Goal: Transaction & Acquisition: Purchase product/service

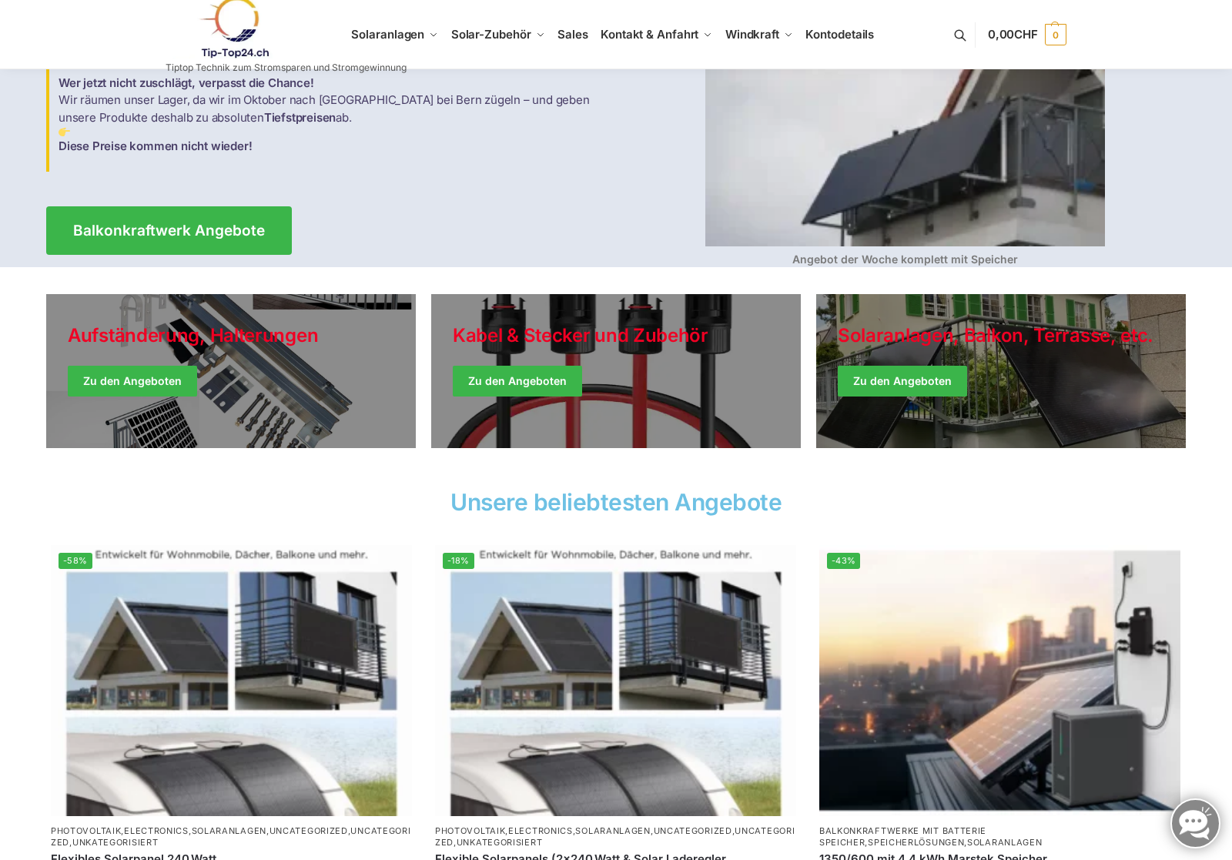
scroll to position [177, 0]
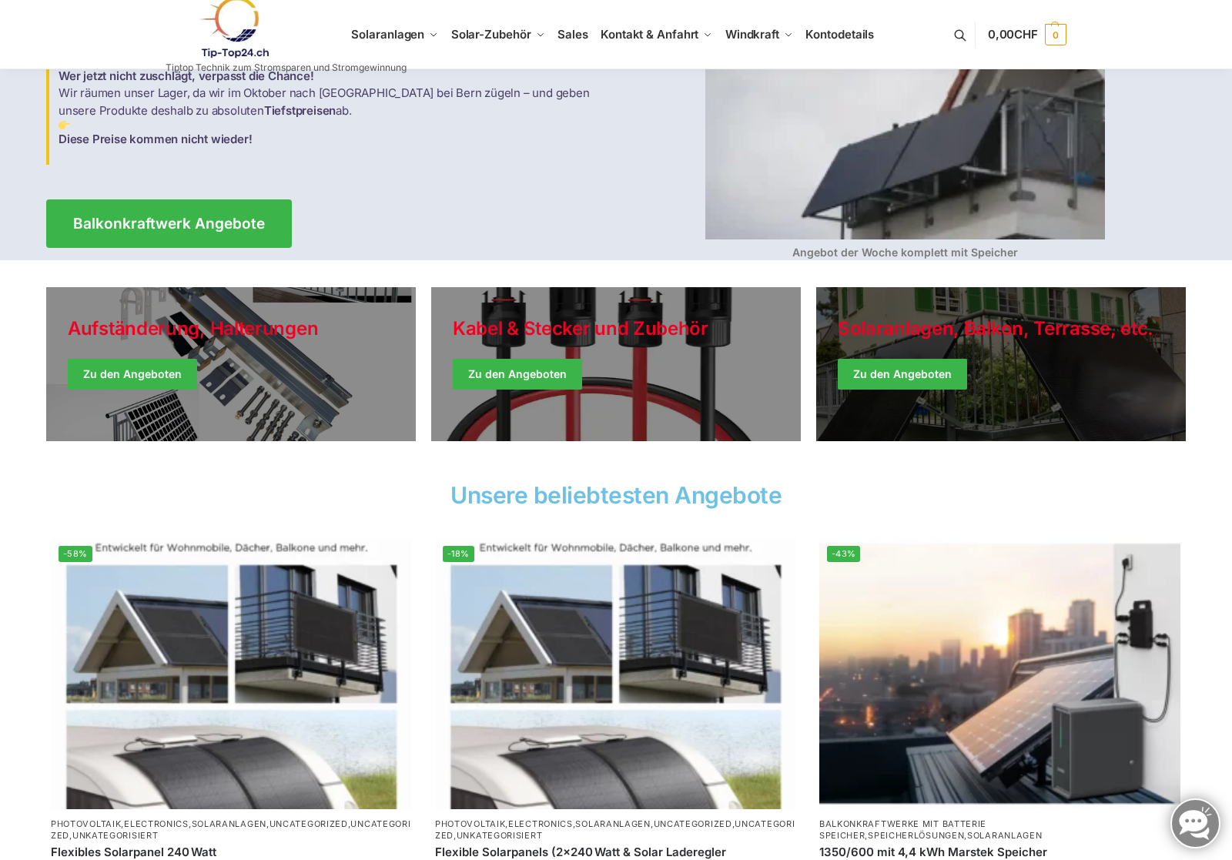
click at [909, 372] on link "Winter Jackets" at bounding box center [1001, 364] width 370 height 154
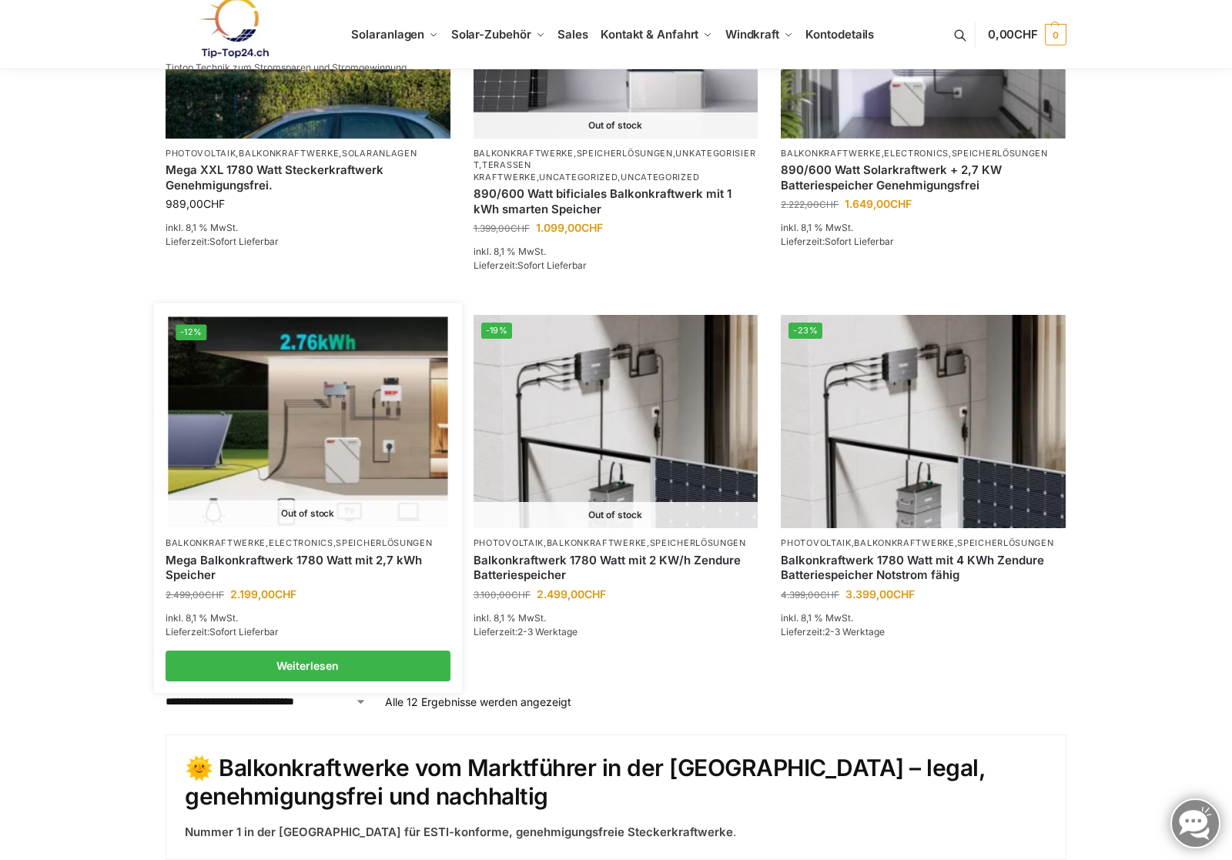
scroll to position [1149, 0]
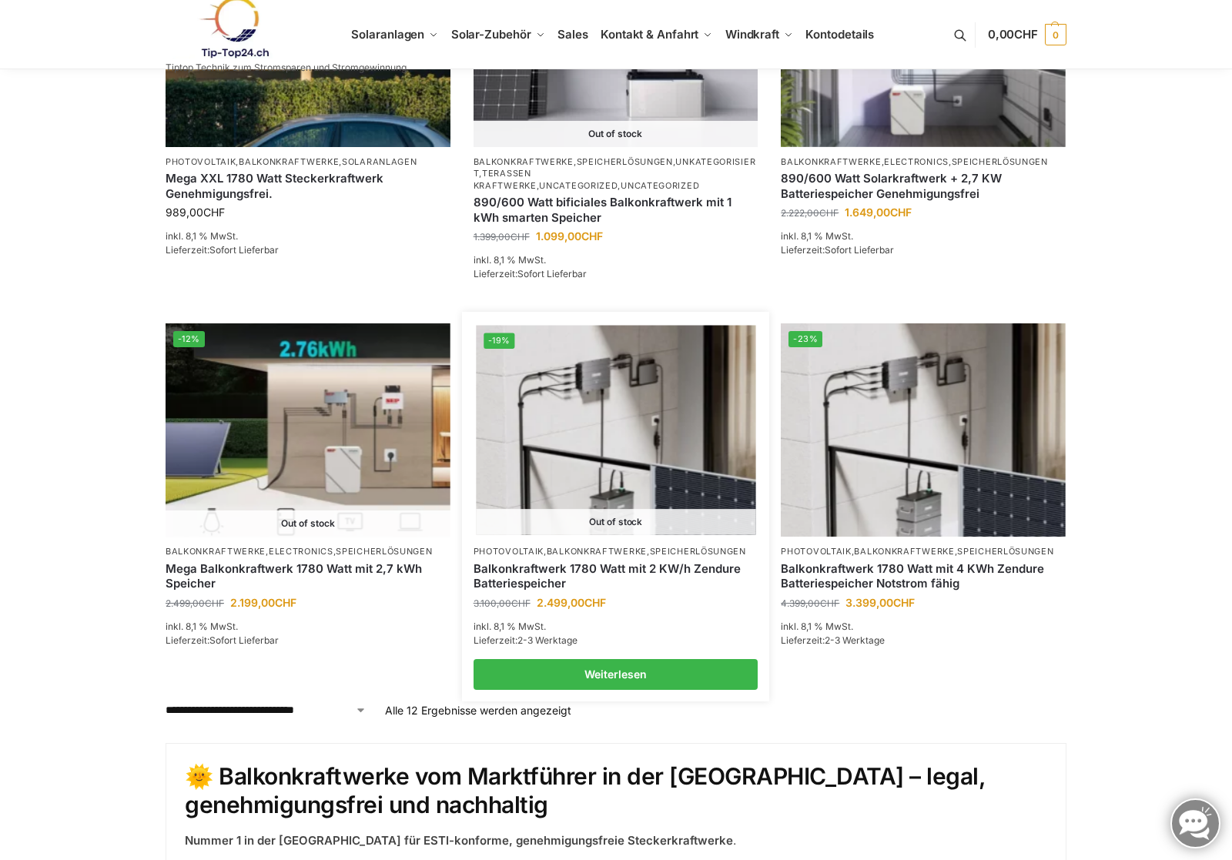
click at [602, 422] on img at bounding box center [616, 430] width 280 height 209
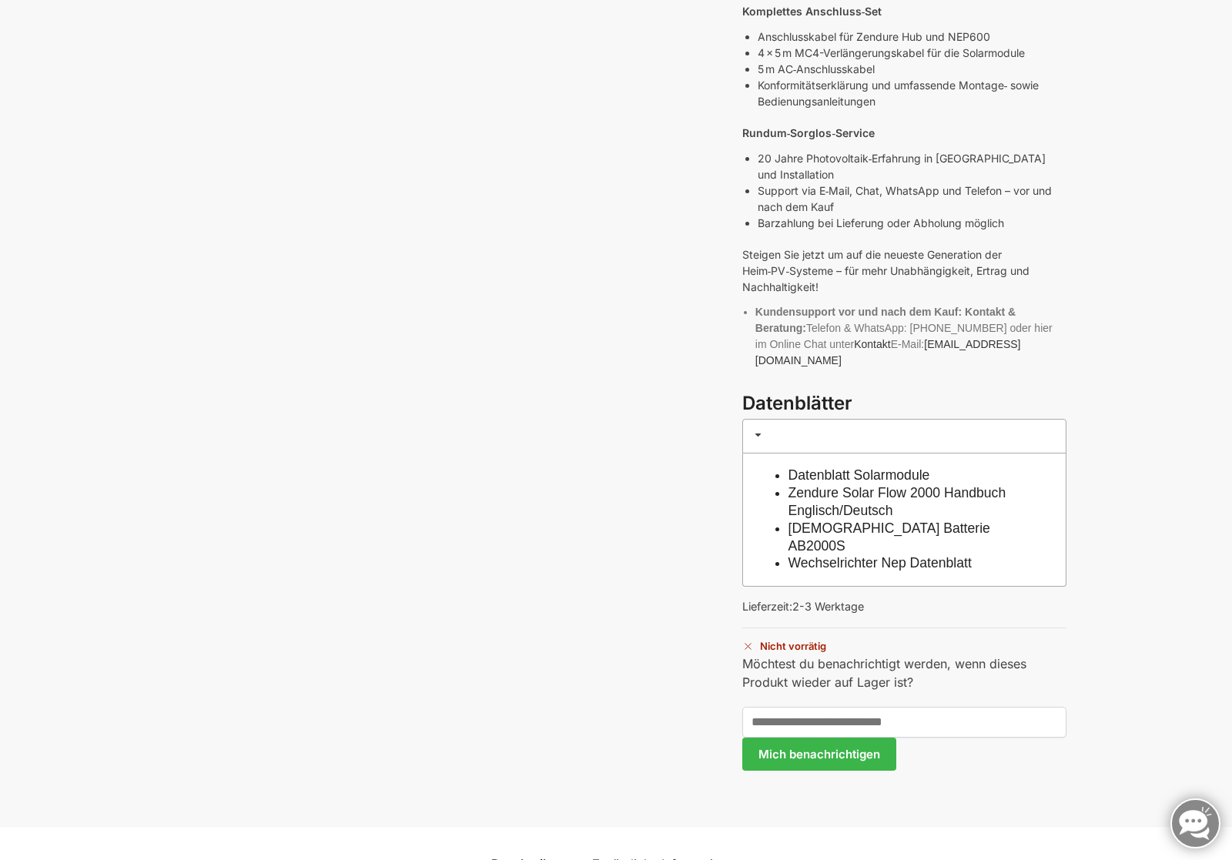
scroll to position [858, 0]
click at [873, 467] on link "Datenblatt Solarmodule" at bounding box center [860, 474] width 142 height 15
